Goal: Task Accomplishment & Management: Complete application form

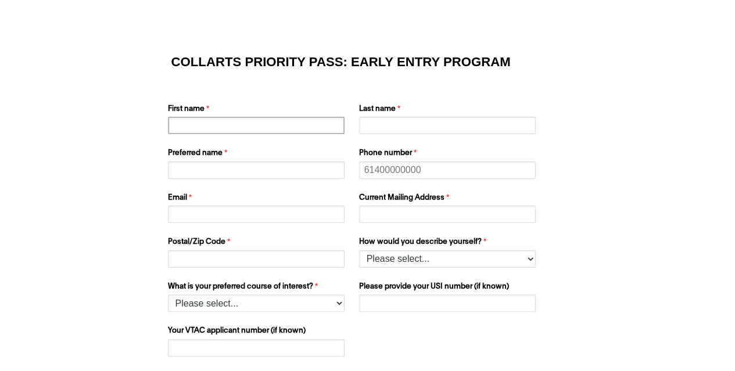
click at [238, 128] on input "First name" at bounding box center [256, 125] width 177 height 17
type input "Hannah"
click at [403, 125] on input "Last name" at bounding box center [447, 125] width 177 height 17
type input "Sehu"
click at [238, 174] on input "Preferred name" at bounding box center [256, 170] width 177 height 17
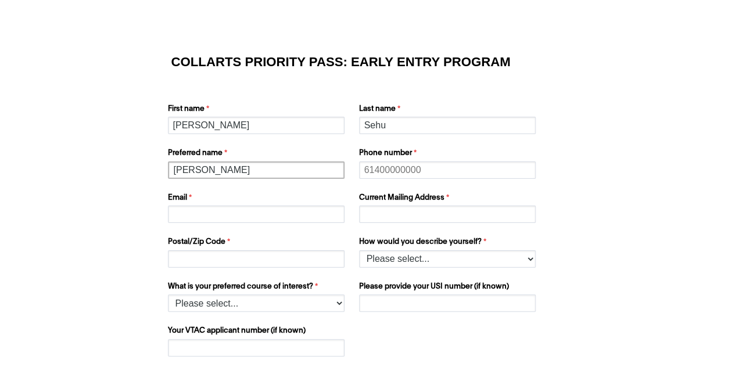
type input "Hannah"
click at [418, 163] on input "Phone number" at bounding box center [447, 170] width 177 height 17
type input "+61401856817"
click at [281, 219] on input "Email" at bounding box center [256, 214] width 177 height 17
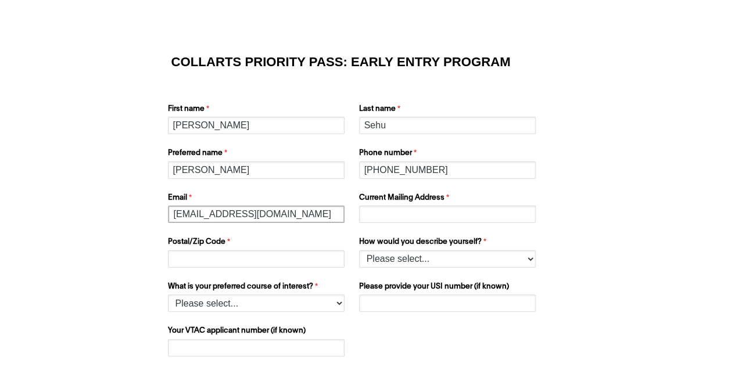
type input "hannahsehu@gmail.com"
click at [306, 253] on input "Postal/Zip Code" at bounding box center [256, 258] width 177 height 17
type input "3149"
click at [407, 209] on input "Current Mailing Address" at bounding box center [447, 214] width 177 height 17
type input "28 Amber Grove"
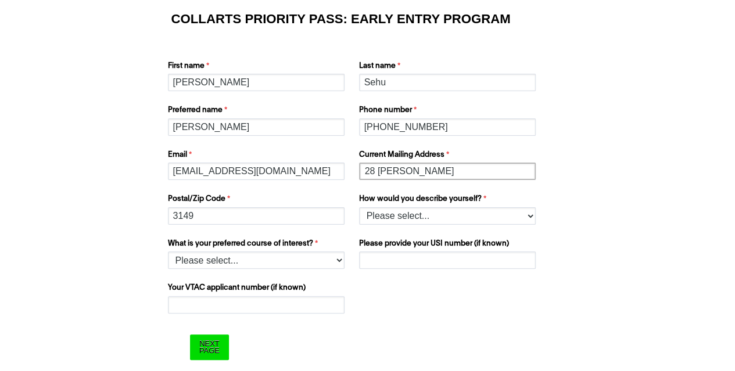
scroll to position [44, 0]
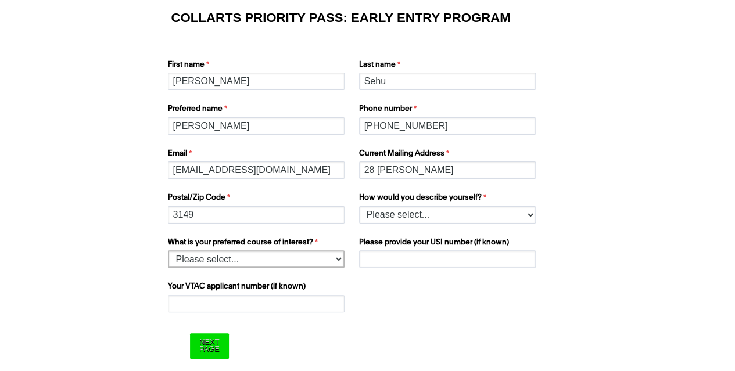
click at [302, 263] on select "Please select... 2D Animation Acting Audio Engineering Comedy Digital & Social …" at bounding box center [256, 258] width 177 height 17
select select "tfa_1221"
click at [168, 250] on select "Please select... 2D Animation Acting Audio Engineering Comedy Digital & Social …" at bounding box center [256, 258] width 177 height 17
click at [424, 216] on select "Please select... I’m currently in Year 12 I've completed Year 12 and took a gap…" at bounding box center [447, 214] width 177 height 17
select select "tfa_158"
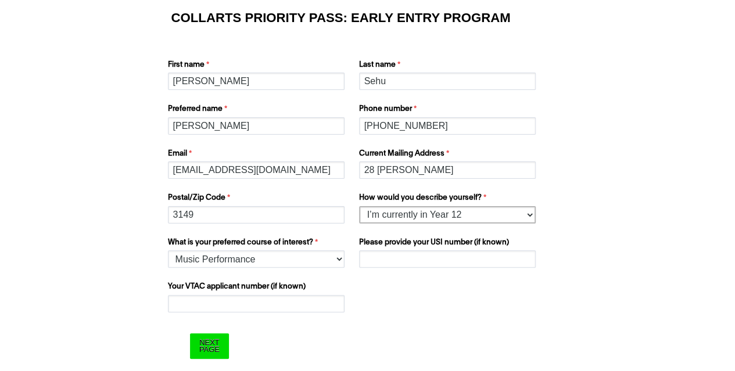
click at [359, 206] on select "Please select... I’m currently in Year 12 I've completed Year 12 and took a gap…" at bounding box center [447, 214] width 177 height 17
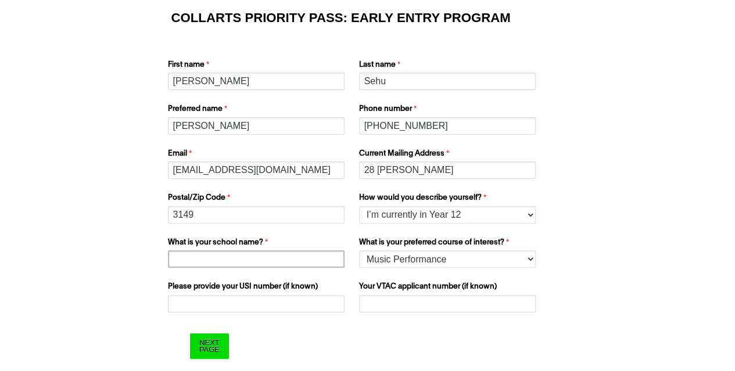
click at [308, 256] on input "What is your school name?" at bounding box center [256, 258] width 177 height 17
type input "m"
type input "Methodist Ladies College"
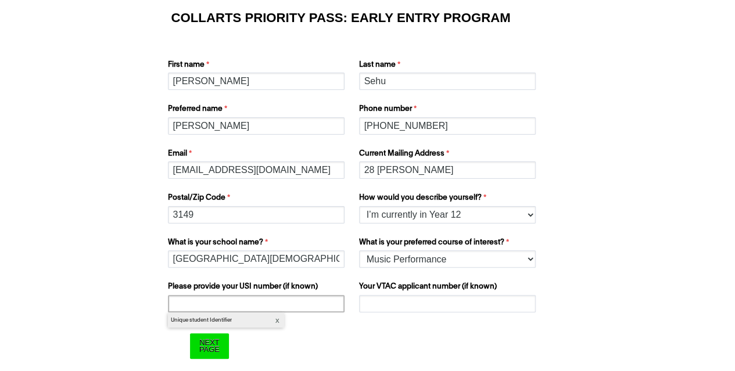
click at [303, 304] on input "Please provide your USI number (if known)" at bounding box center [256, 303] width 177 height 17
type input "N5CBD2YSBU"
click at [404, 302] on input "Your VTAC applicant number (if known)" at bounding box center [447, 303] width 177 height 17
click at [409, 305] on input "Your VTAC applicant number (if known)" at bounding box center [447, 303] width 177 height 17
paste input "60036077X"
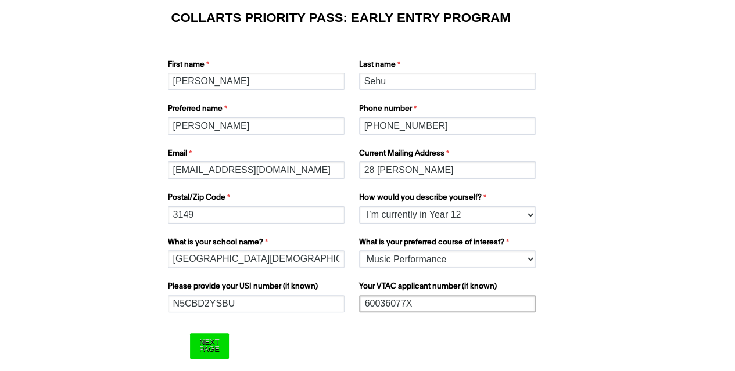
scroll to position [62, 0]
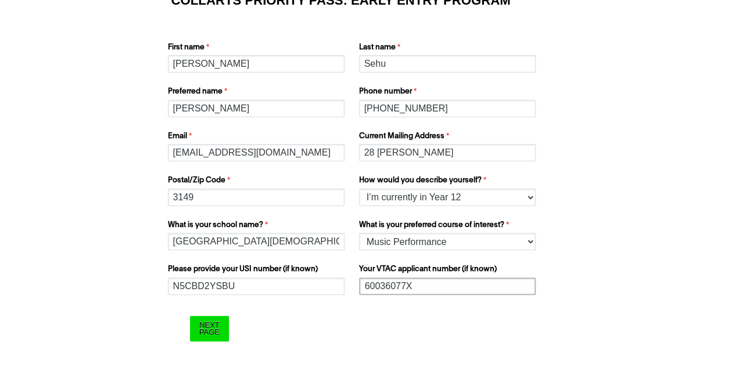
type input "60036077X"
click at [201, 333] on input "Next Page" at bounding box center [209, 328] width 39 height 25
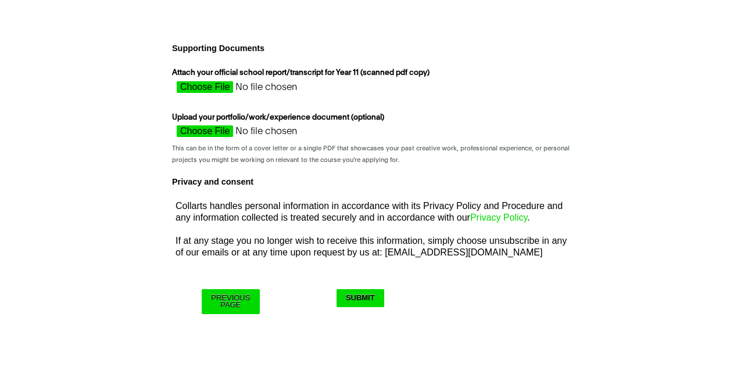
click at [228, 85] on input "Attach your official school report/transcript for Year 11 (scanned pdf copy)" at bounding box center [275, 89] width 207 height 17
type input "C:\fakepath\SEHU, Hannah - Academic Transcript VCE (11 and 12).pdf"
click at [347, 293] on input "Submit" at bounding box center [360, 298] width 48 height 18
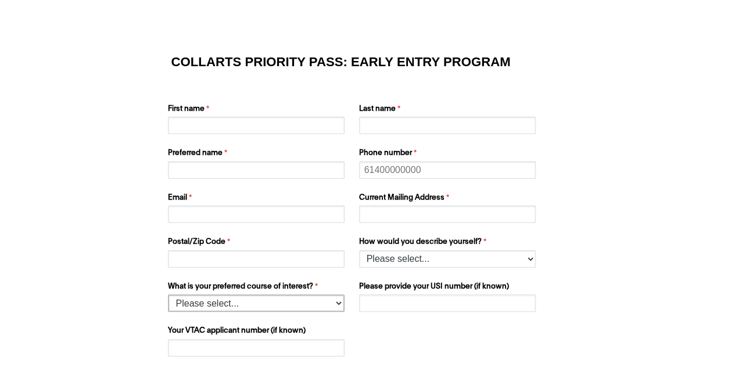
click at [256, 300] on select "Please select... 2D Animation Acting Audio Engineering Comedy Digital & Social …" at bounding box center [256, 303] width 177 height 17
click at [46, 260] on div "COLLARTS PRIORITY PASS: EARLY ENTRY PROGRAM First name Last name Preferred name…" at bounding box center [368, 218] width 726 height 420
